Goal: Task Accomplishment & Management: Use online tool/utility

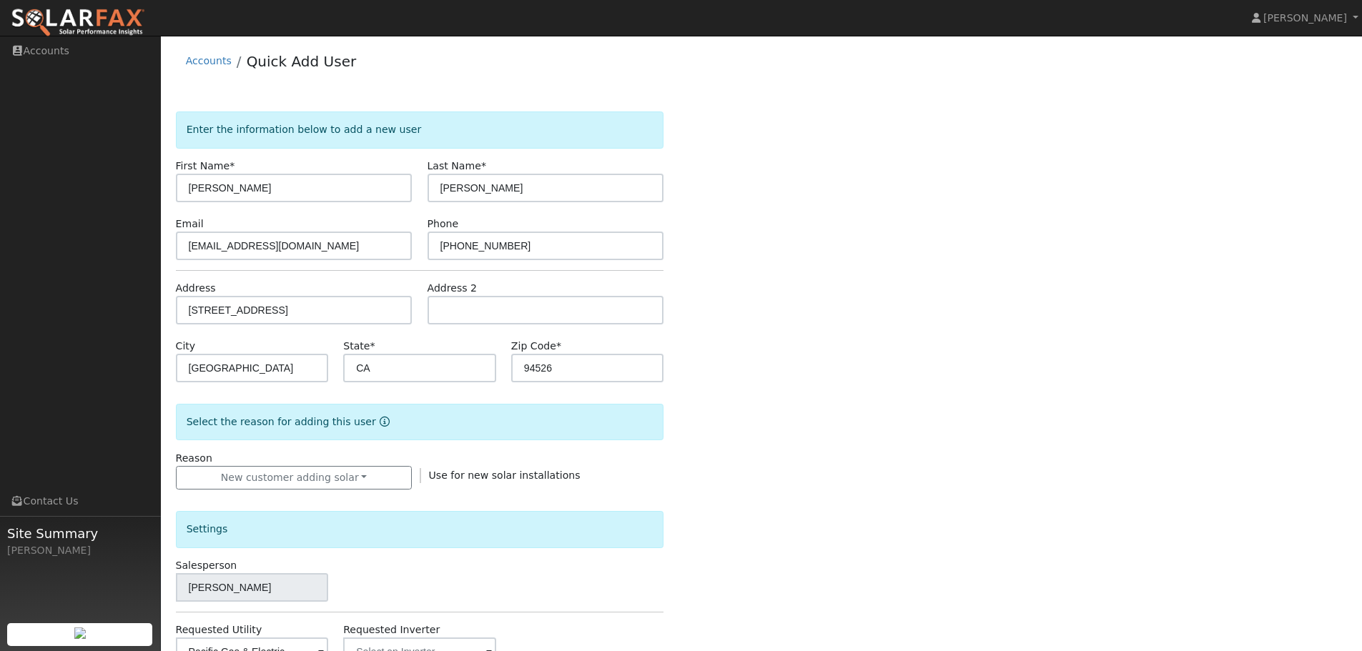
scroll to position [272, 0]
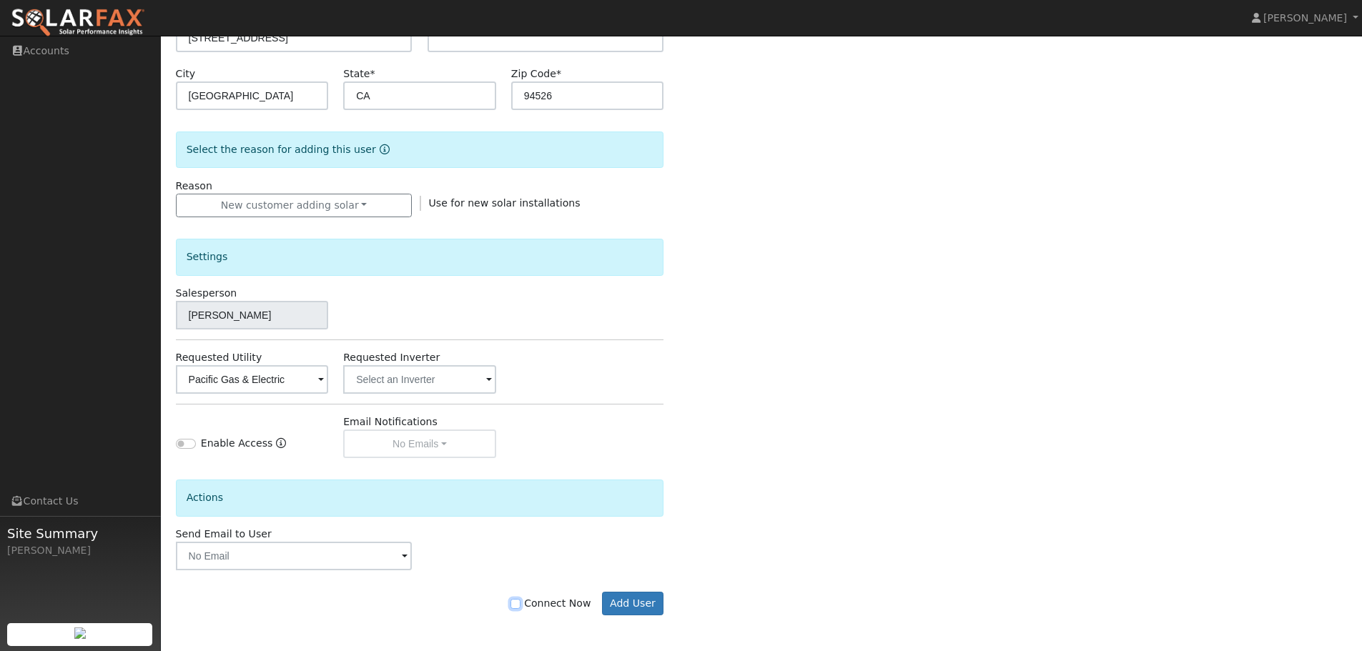
click at [520, 605] on input "Connect Now" at bounding box center [515, 604] width 10 height 10
checkbox input "true"
click at [638, 598] on button "Add User" at bounding box center [633, 604] width 62 height 24
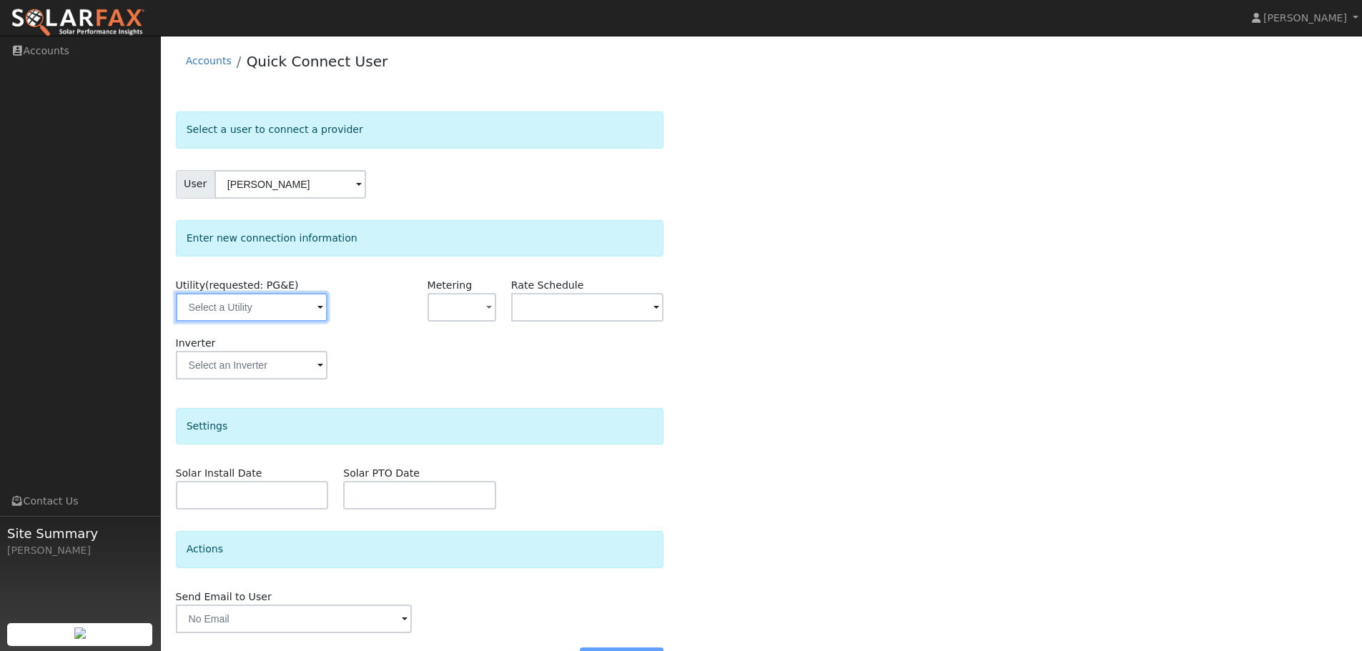
click at [267, 312] on input "text" at bounding box center [252, 307] width 152 height 29
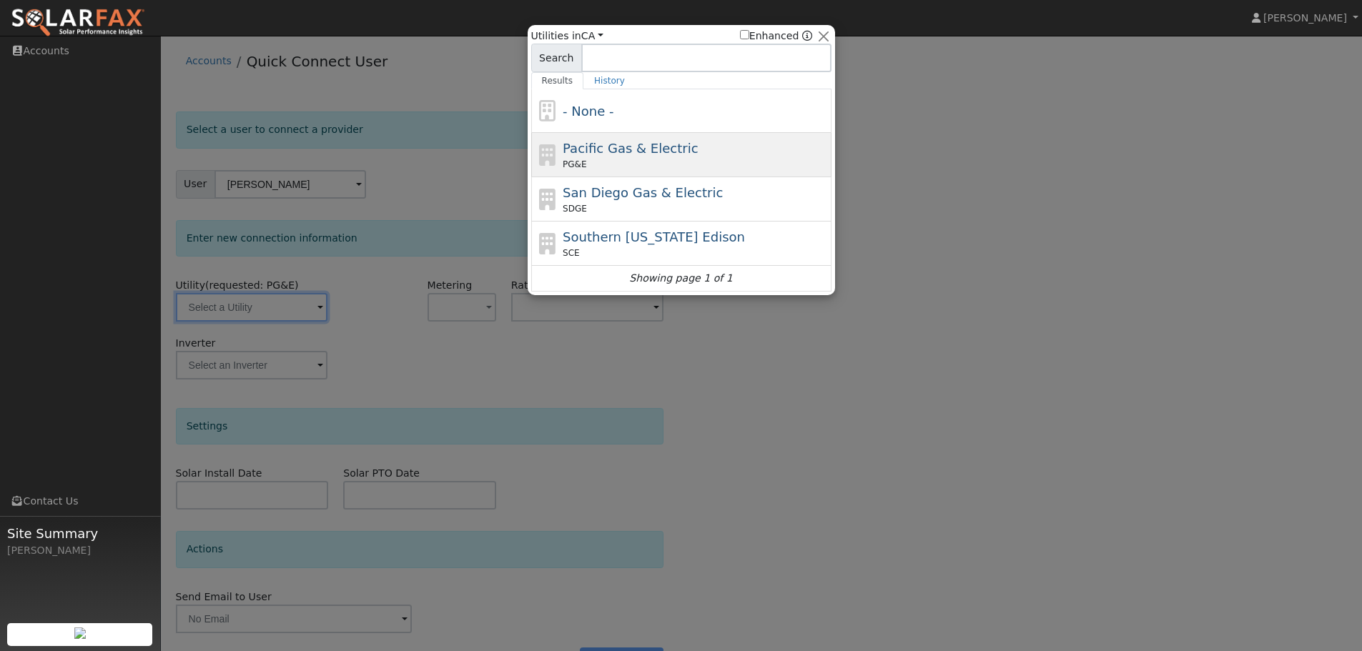
click at [665, 154] on span "Pacific Gas & Electric" at bounding box center [629, 148] width 135 height 15
type input "PG&E"
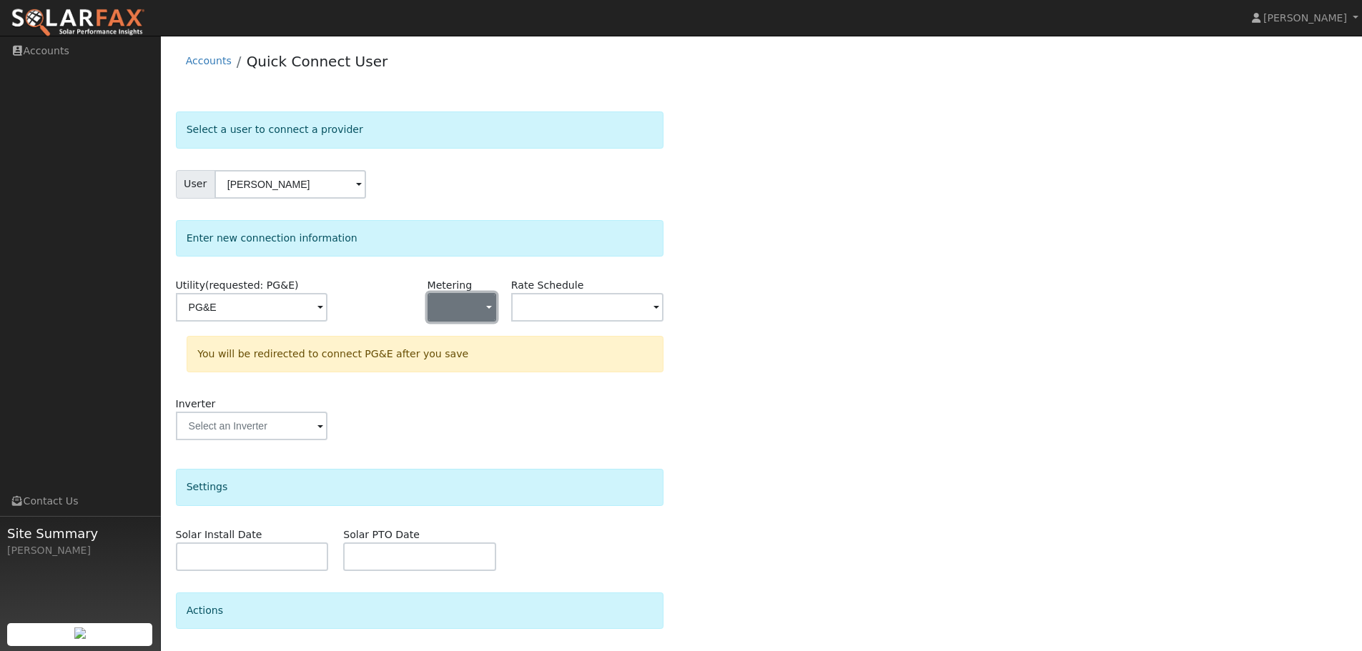
click at [481, 302] on button "button" at bounding box center [461, 307] width 69 height 29
click at [502, 358] on link "NEM" at bounding box center [477, 359] width 99 height 20
click at [560, 313] on input "text" at bounding box center [587, 307] width 153 height 29
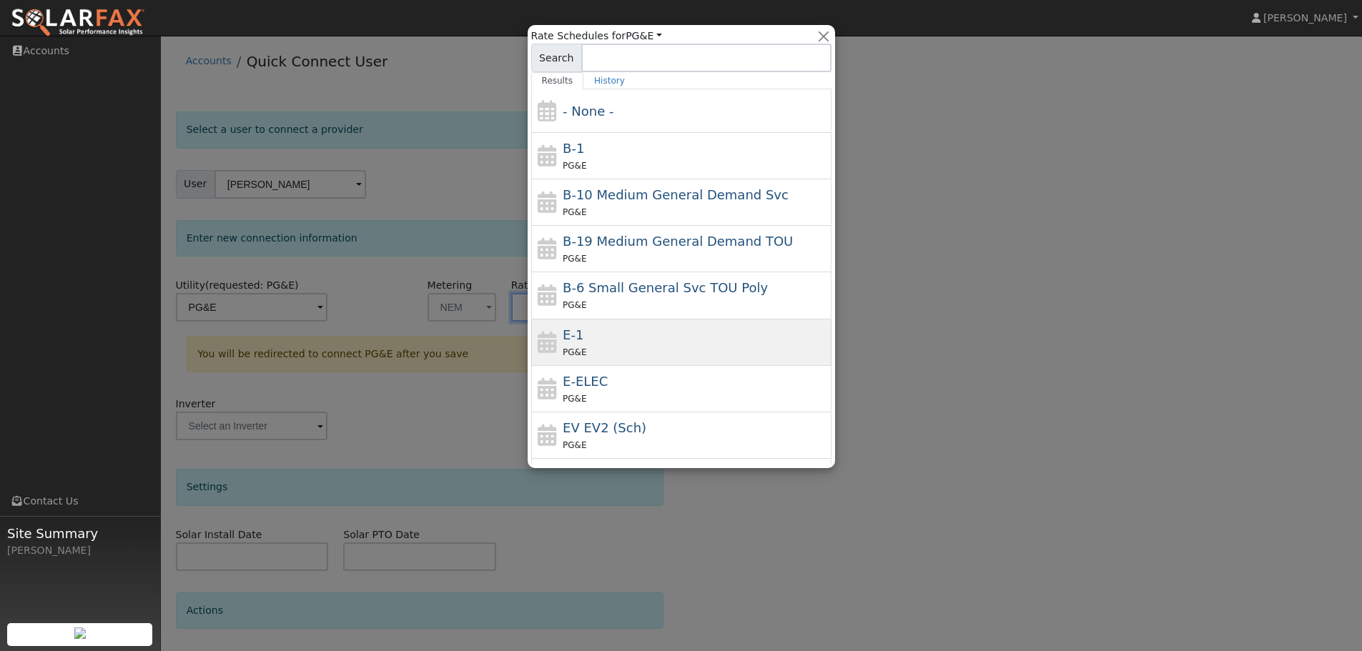
click at [636, 344] on div "PG&E" at bounding box center [694, 351] width 265 height 15
type input "E-1"
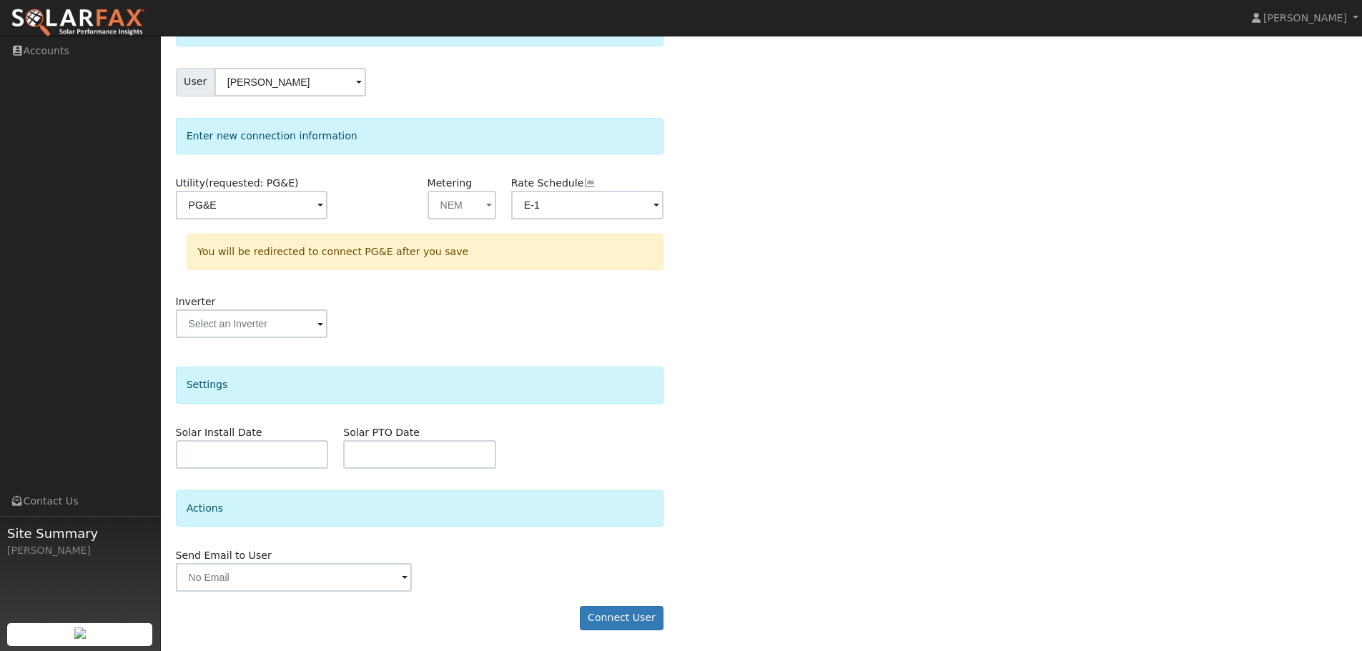
scroll to position [103, 0]
click at [628, 618] on button "Connect User" at bounding box center [622, 617] width 84 height 24
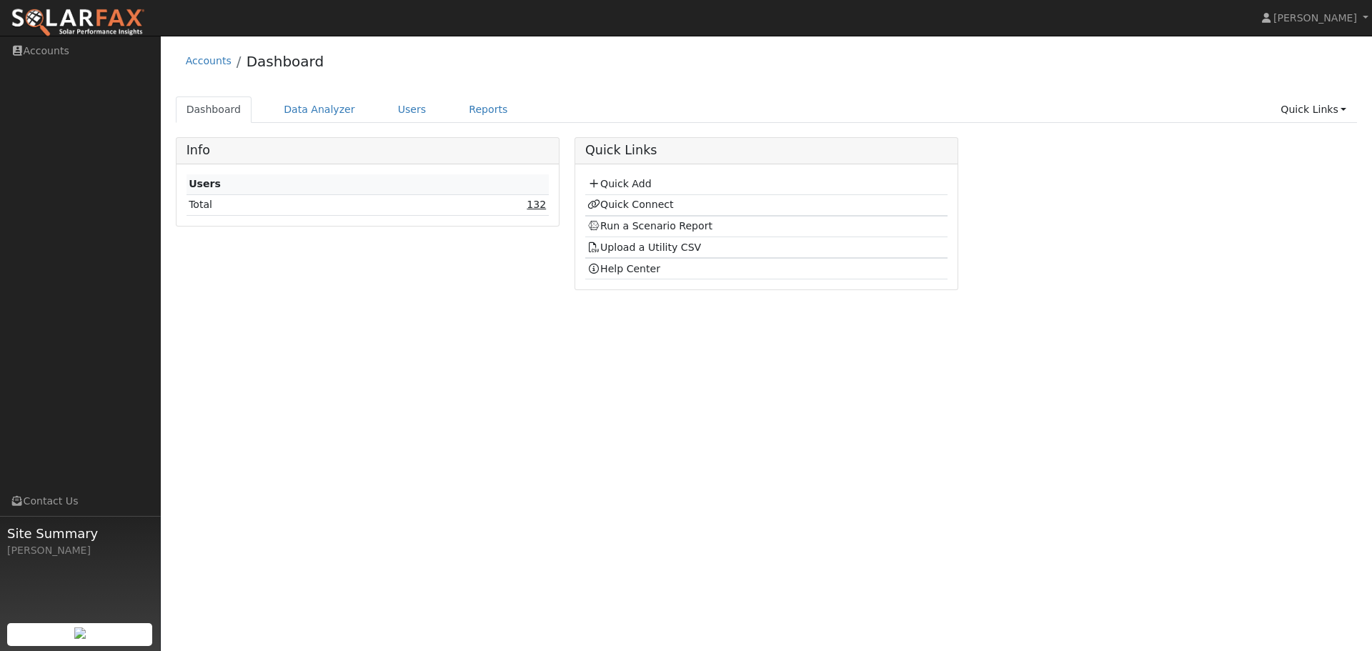
click at [540, 207] on link "132" at bounding box center [536, 204] width 19 height 11
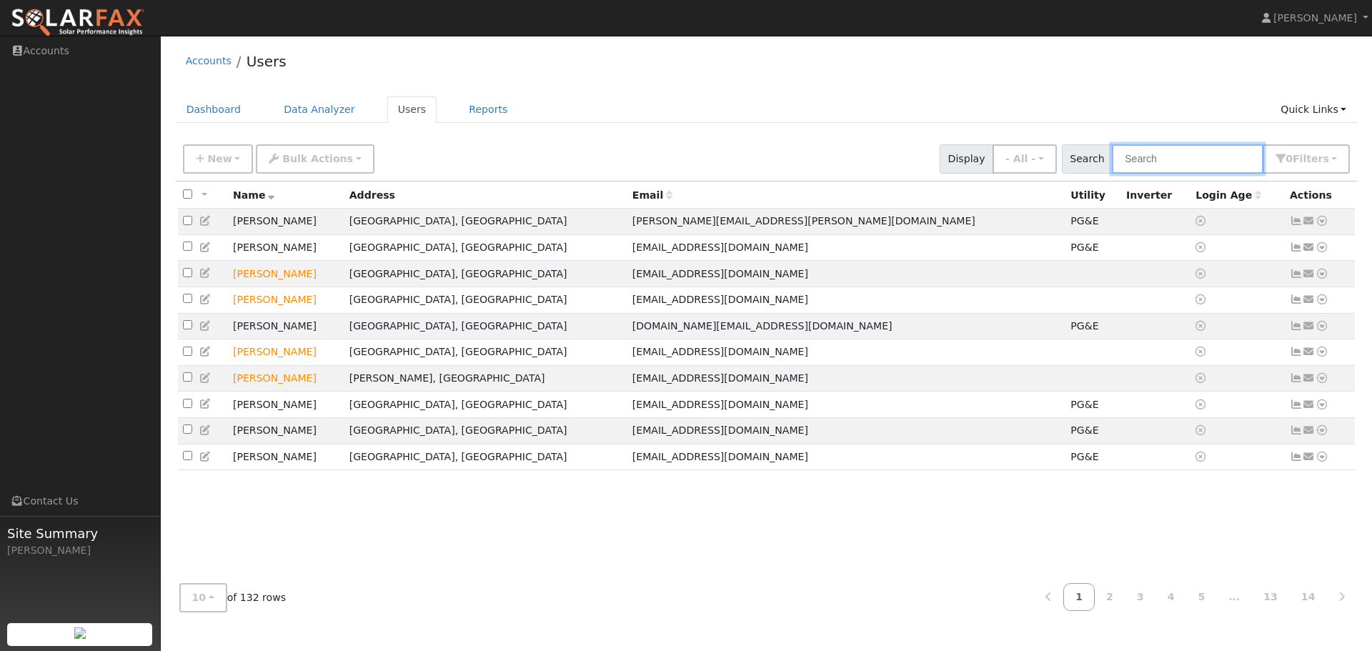
click at [1154, 166] on input "text" at bounding box center [1188, 158] width 152 height 29
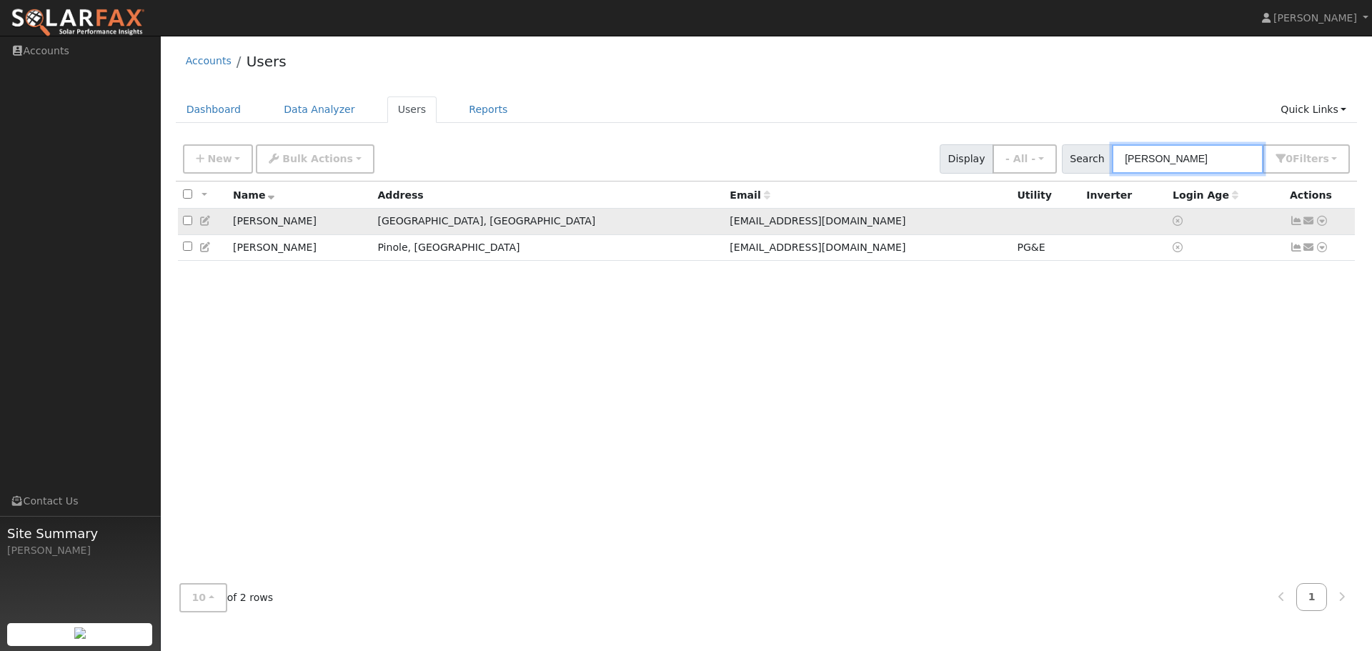
type input "tom"
click at [1322, 226] on icon at bounding box center [1322, 221] width 13 height 10
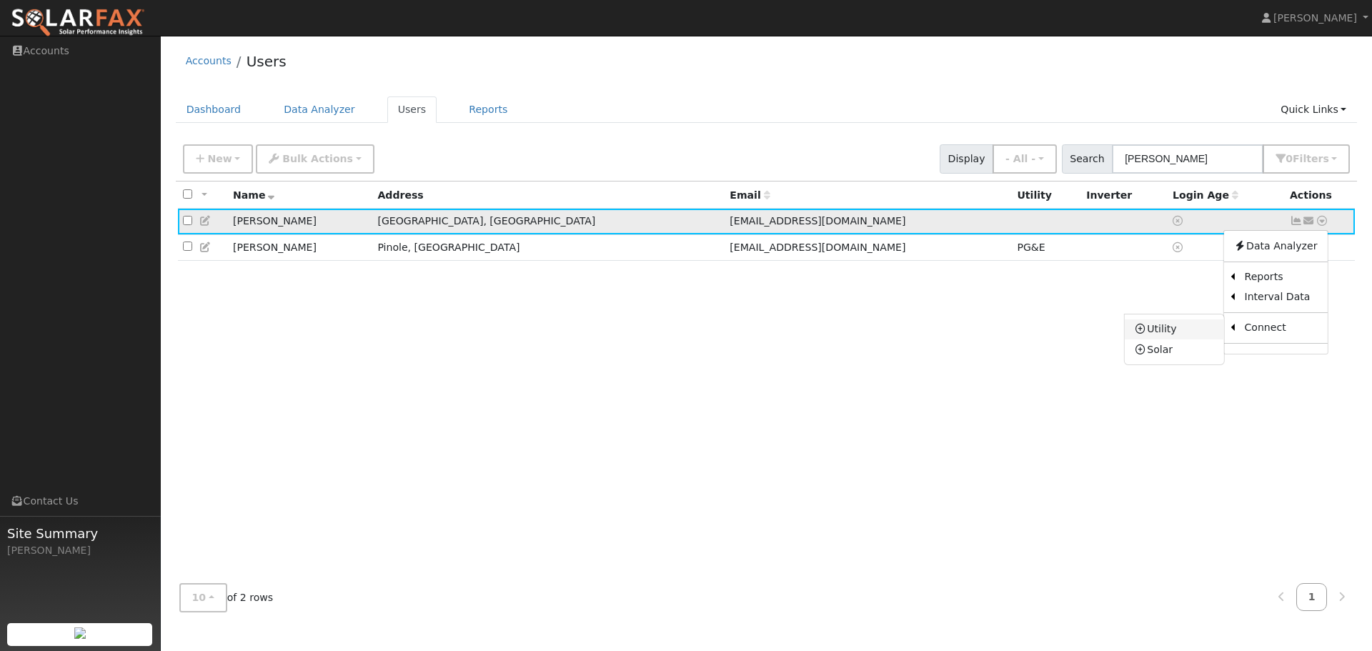
click at [1187, 335] on link "Utility" at bounding box center [1174, 329] width 99 height 20
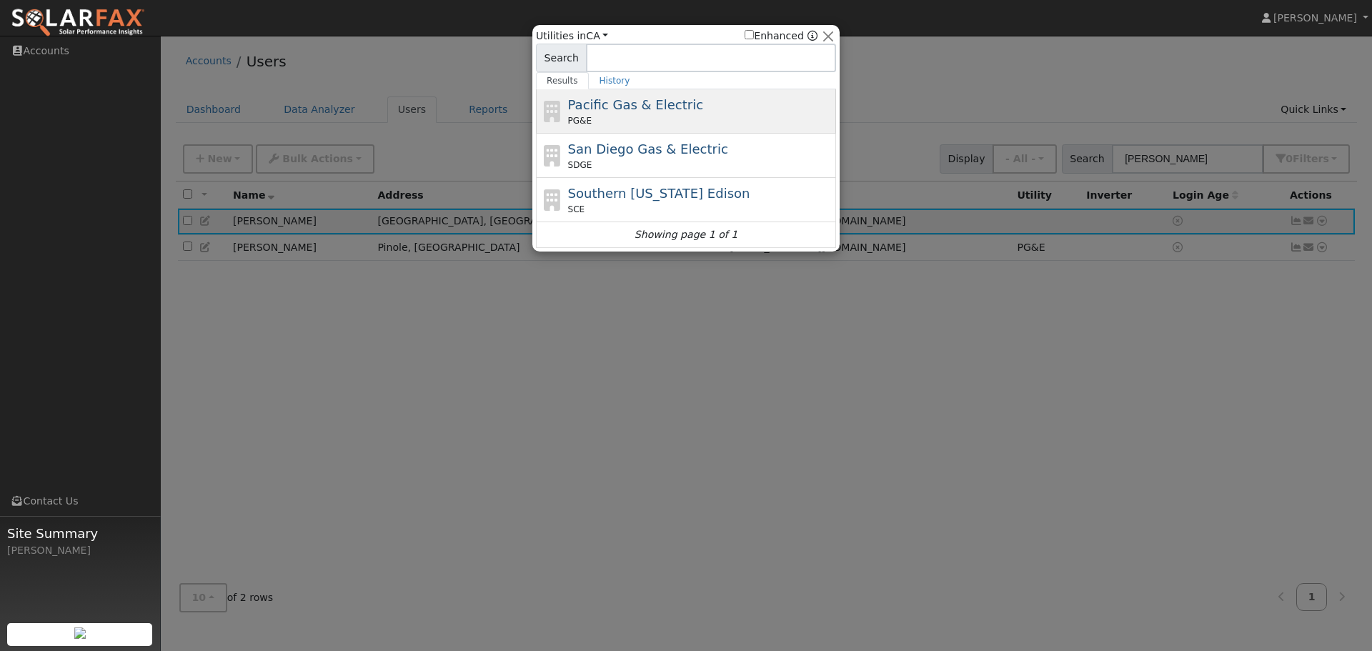
click at [637, 115] on div "PG&E" at bounding box center [700, 120] width 265 height 13
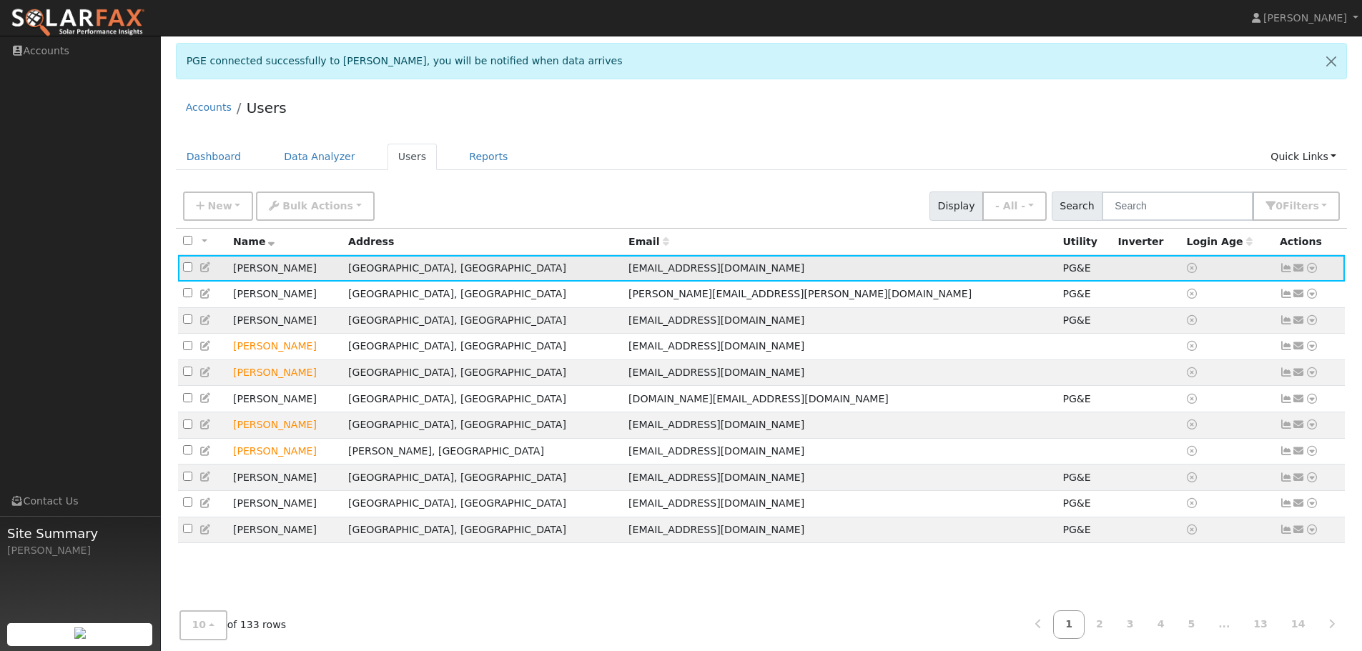
click at [1311, 272] on icon at bounding box center [1311, 268] width 13 height 10
click at [1059, 120] on div "Accounts Users" at bounding box center [761, 111] width 1171 height 44
click at [1313, 271] on icon at bounding box center [1311, 268] width 13 height 10
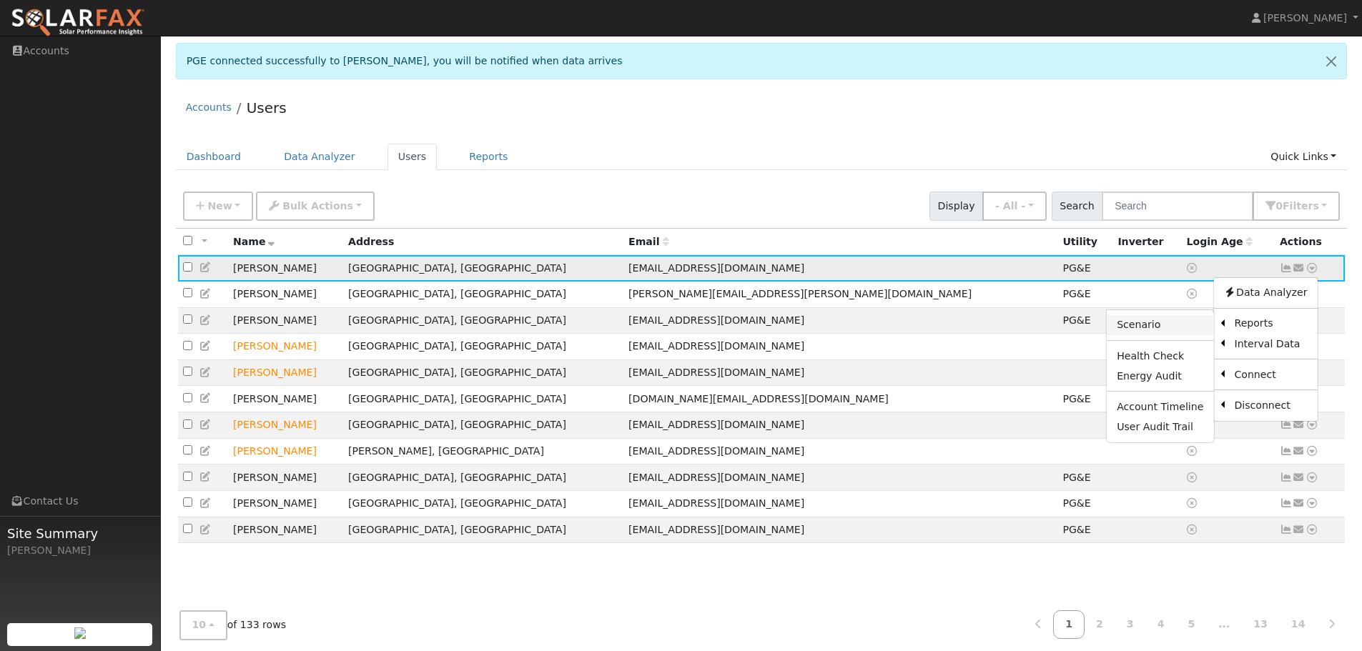
click at [1180, 329] on link "Scenario" at bounding box center [1159, 325] width 106 height 20
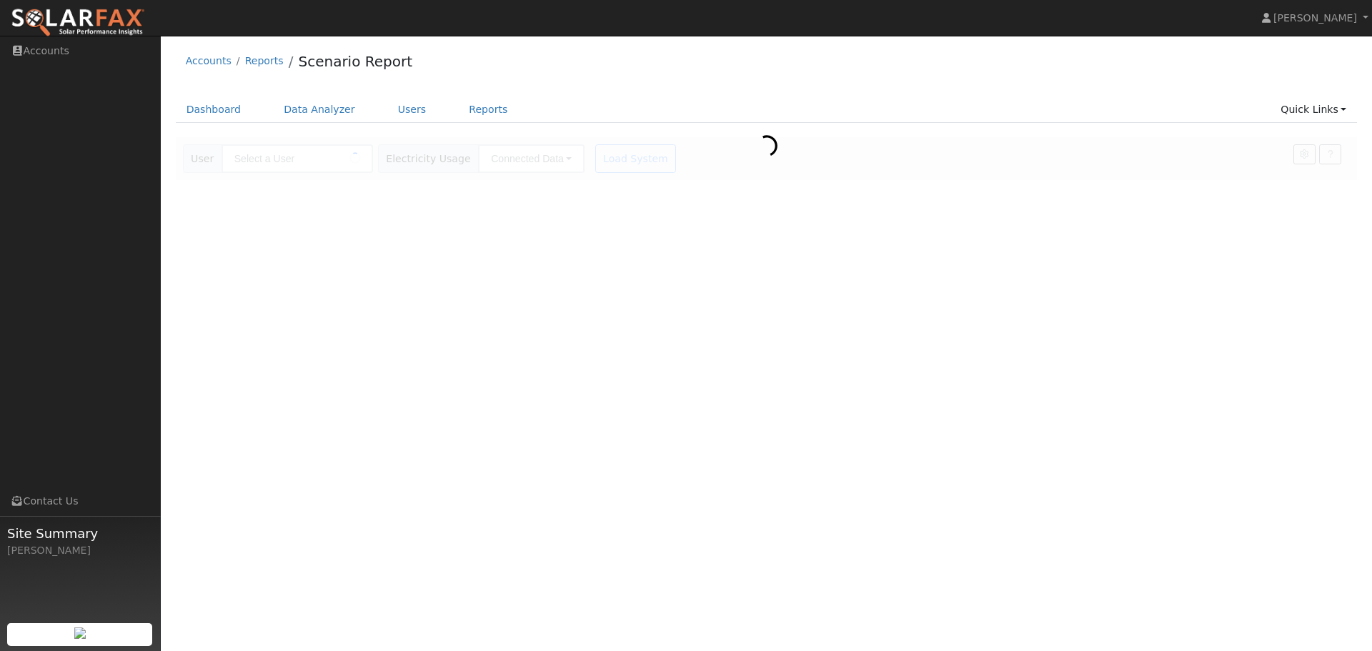
type input "[PERSON_NAME]"
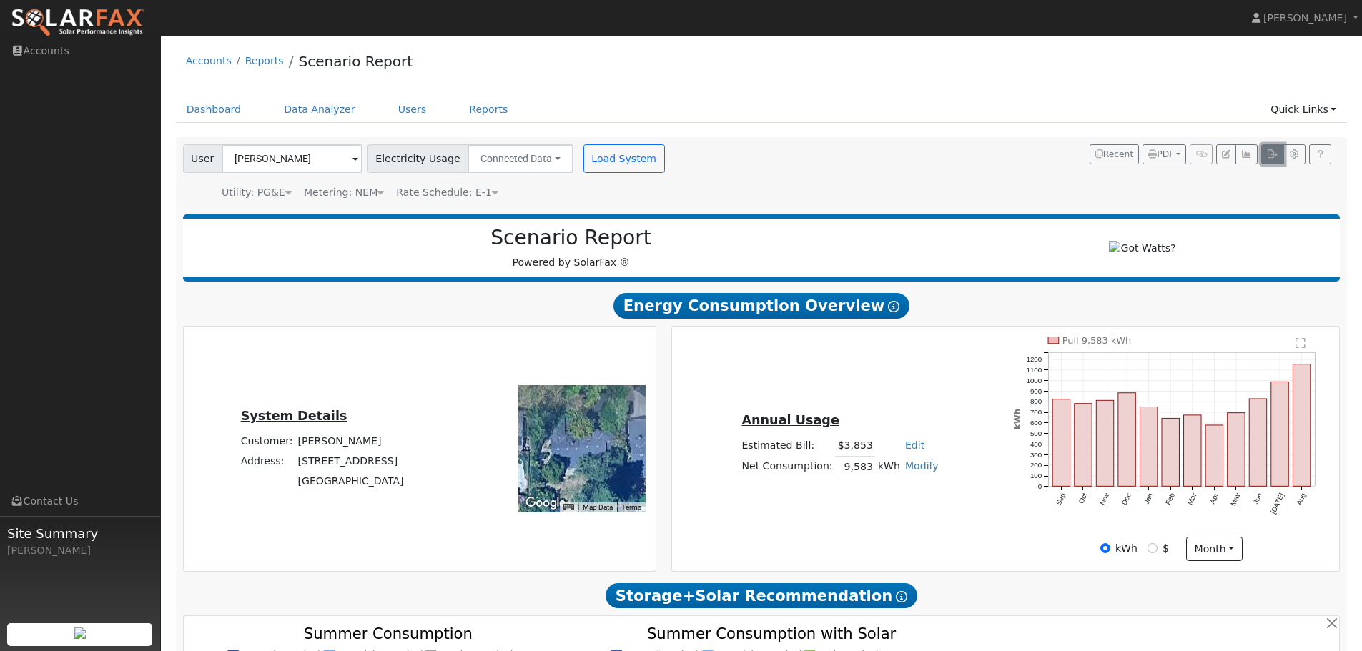
click at [1272, 155] on icon "button" at bounding box center [1271, 154] width 11 height 9
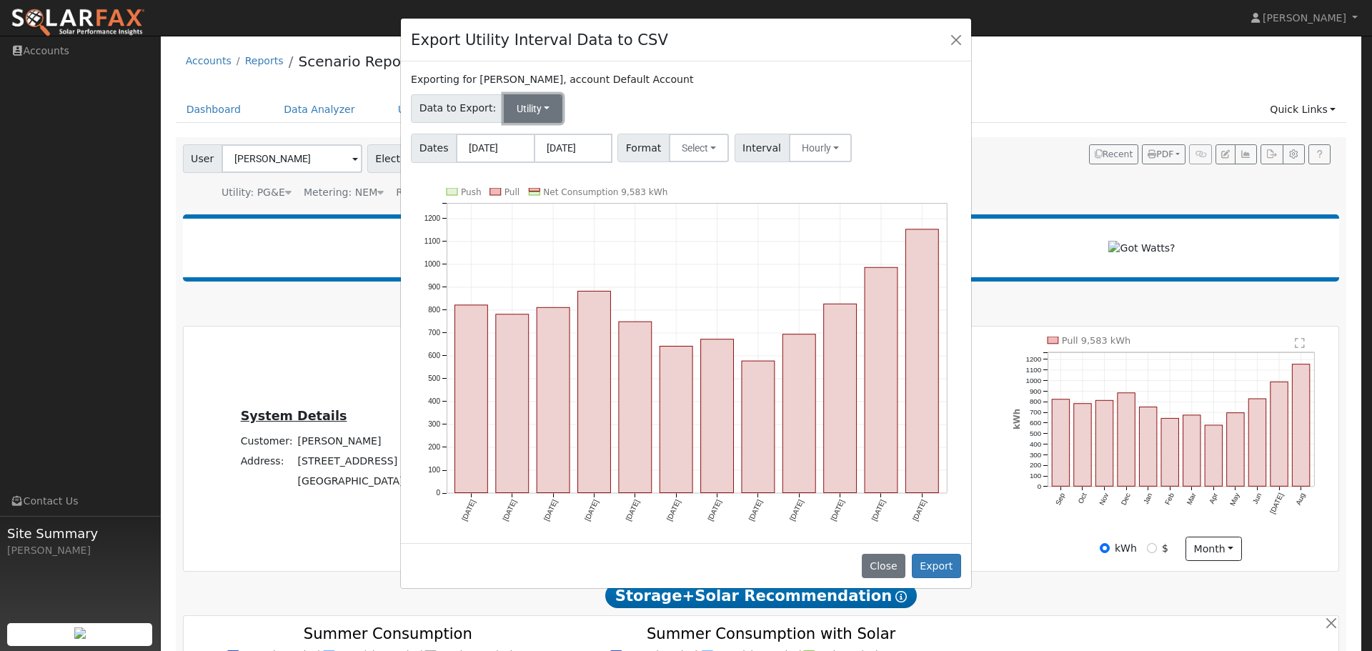
click at [529, 110] on button "Utility" at bounding box center [533, 108] width 59 height 29
click at [643, 84] on label "Exporting for [PERSON_NAME], account Default Account" at bounding box center [552, 79] width 282 height 15
click at [685, 146] on button "Select" at bounding box center [699, 148] width 61 height 29
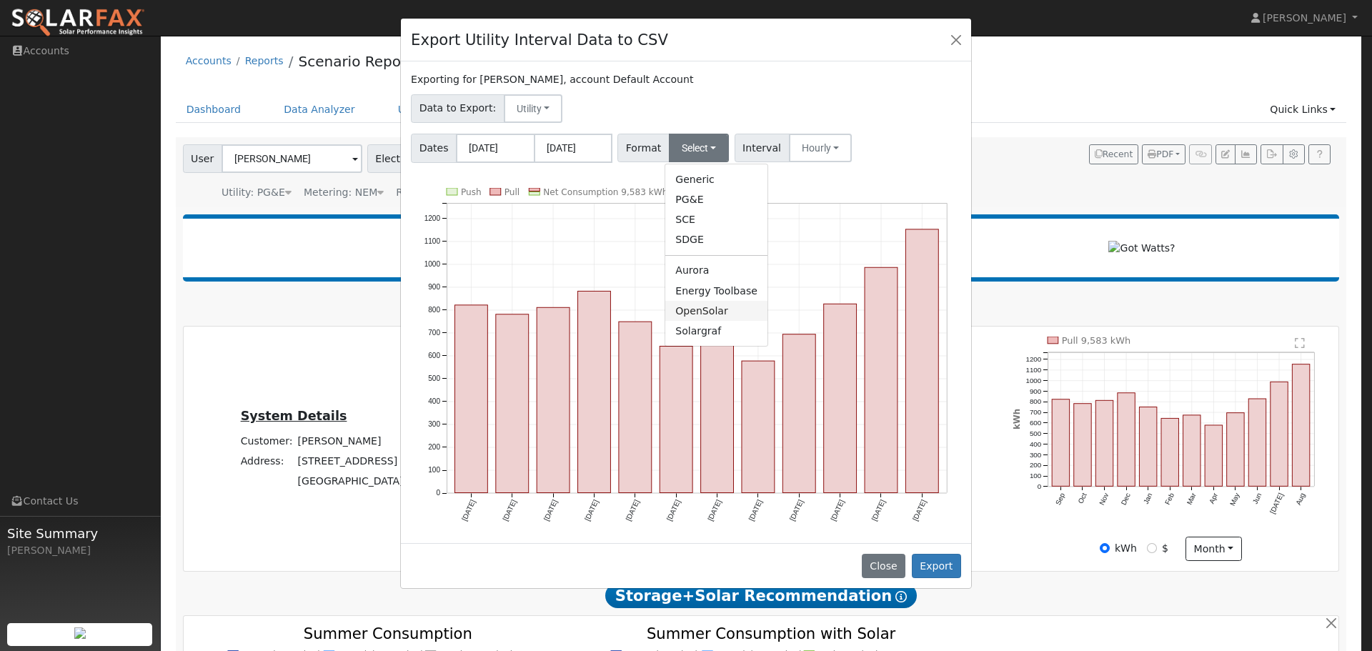
click at [694, 314] on link "OpenSolar" at bounding box center [716, 311] width 102 height 20
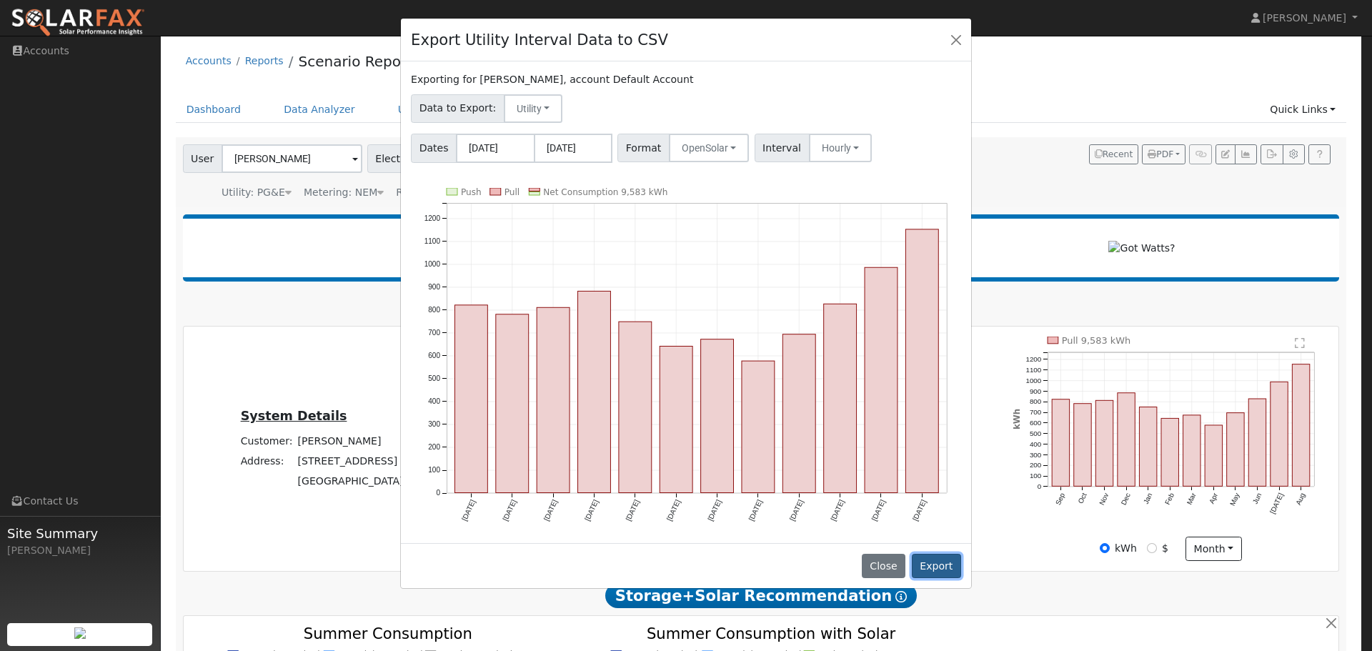
click at [933, 560] on button "Export" at bounding box center [936, 566] width 49 height 24
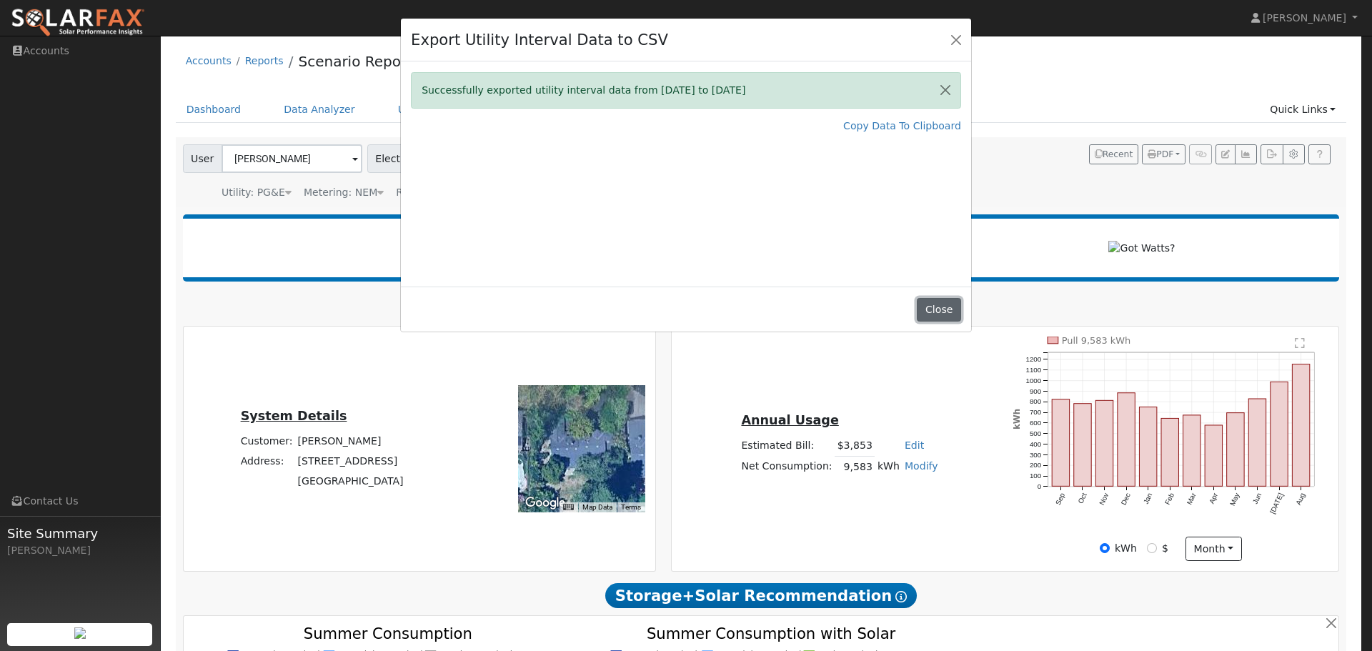
click at [945, 314] on button "Close" at bounding box center [939, 310] width 44 height 24
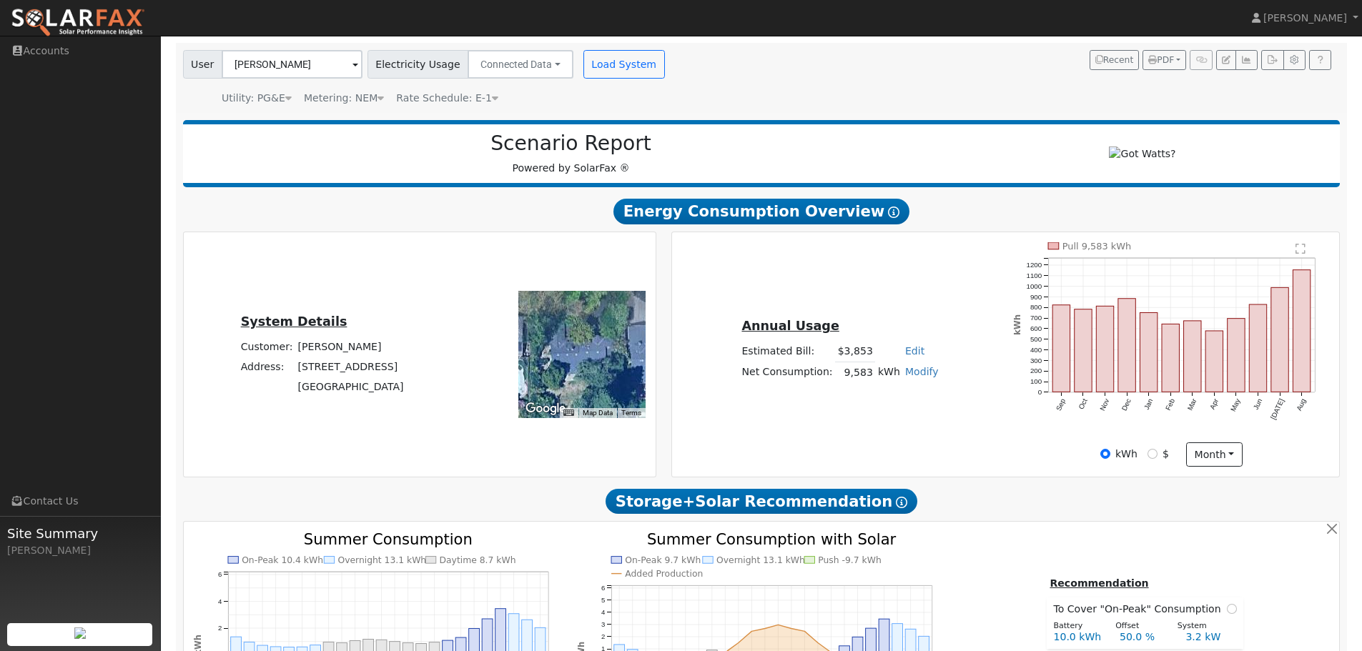
scroll to position [357, 0]
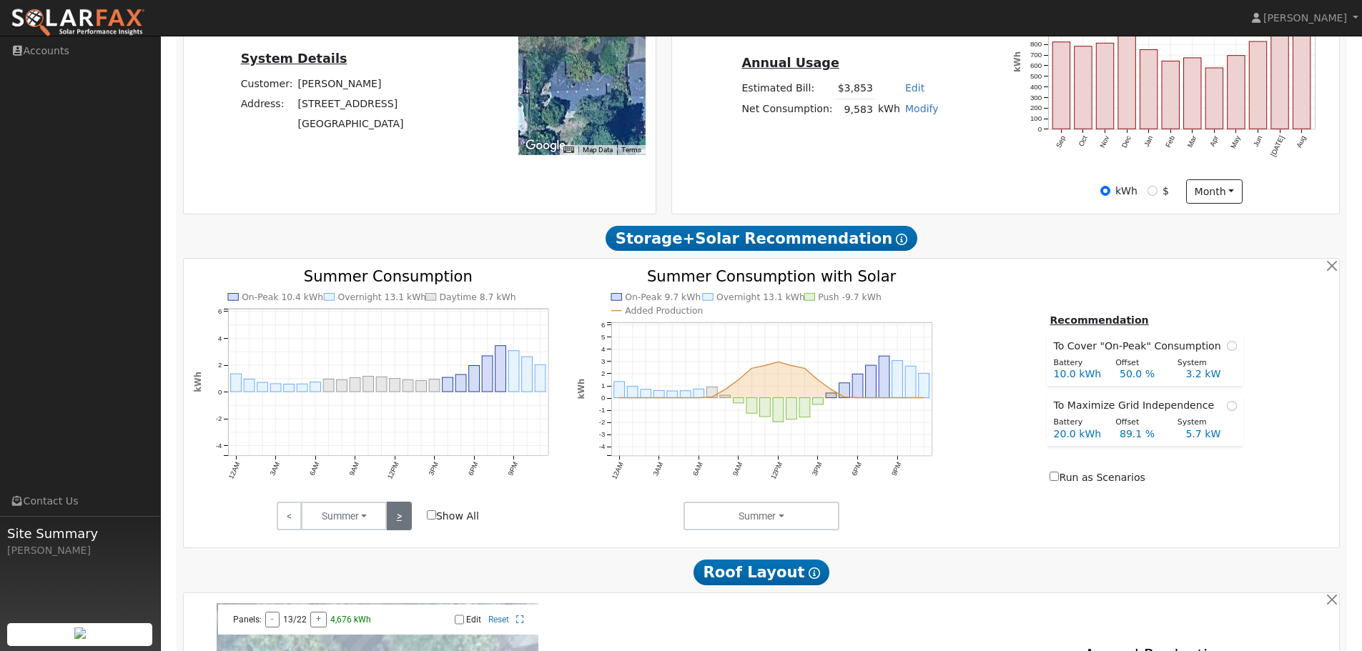
click at [397, 523] on link ">" at bounding box center [398, 516] width 25 height 29
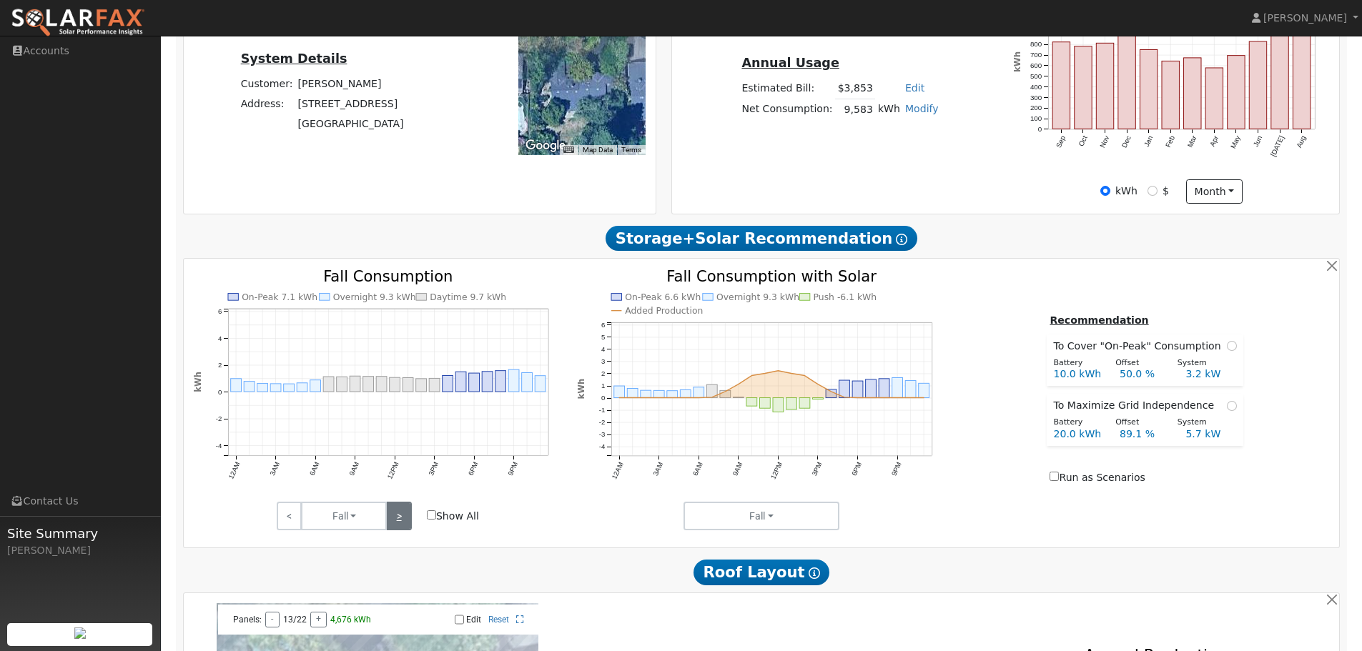
click at [397, 523] on link ">" at bounding box center [398, 516] width 25 height 29
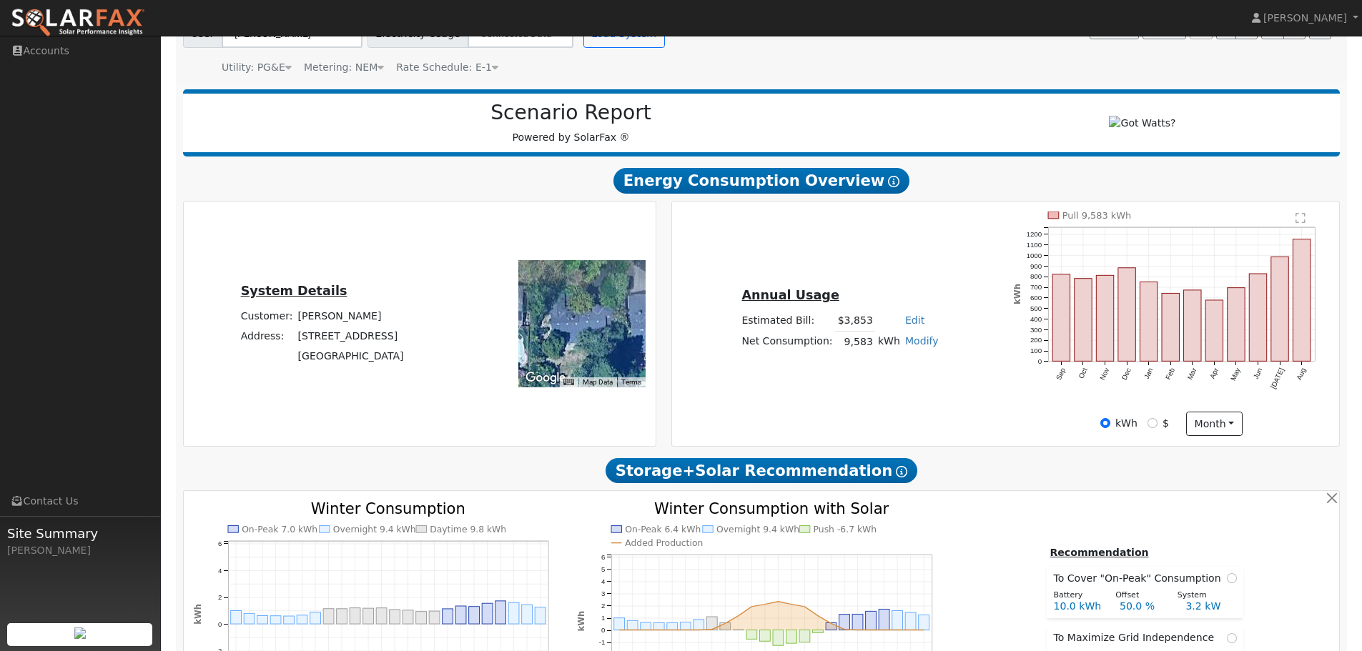
scroll to position [0, 0]
